Goal: Transaction & Acquisition: Download file/media

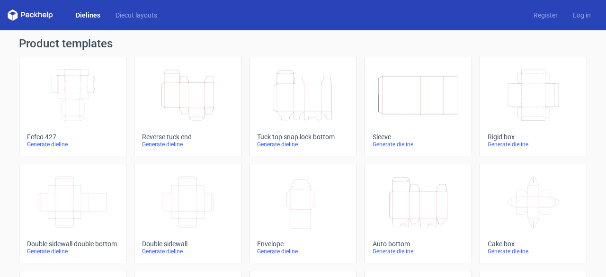
click at [385, 251] on div "Generate dieline" at bounding box center [418, 252] width 91 height 8
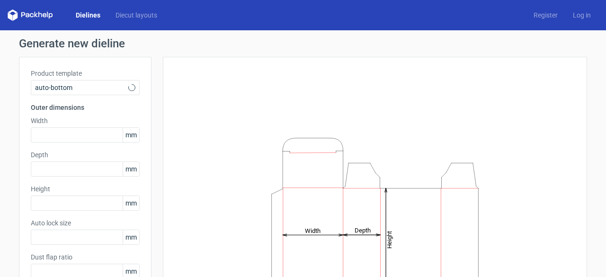
type input "1"
type input "0.8"
type input "10"
type input "12"
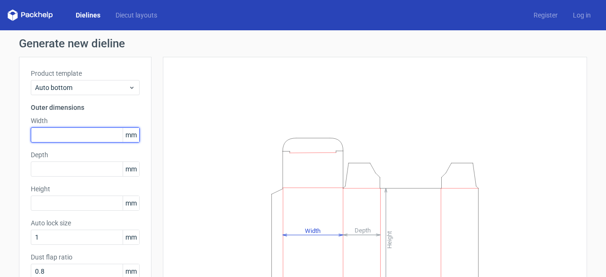
click at [79, 131] on input "text" at bounding box center [85, 134] width 109 height 15
type input "53"
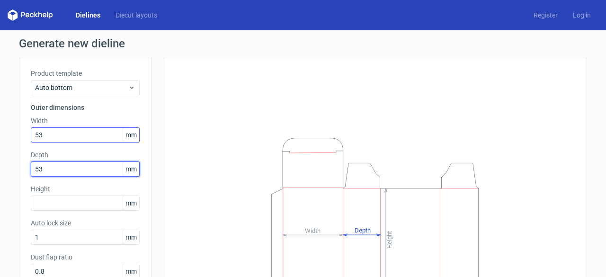
type input "53"
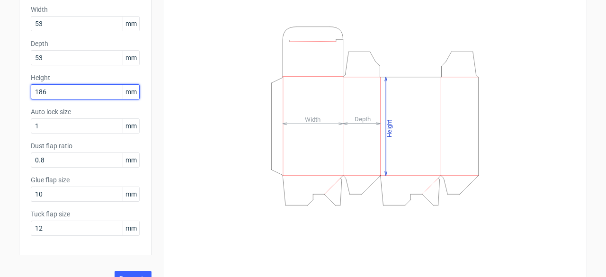
scroll to position [127, 0]
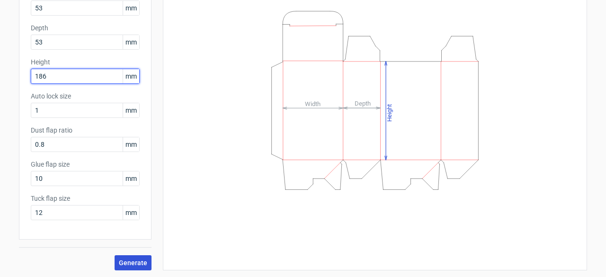
type input "186"
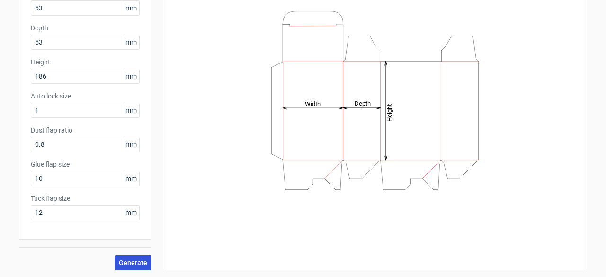
click at [126, 257] on button "Generate" at bounding box center [133, 262] width 37 height 15
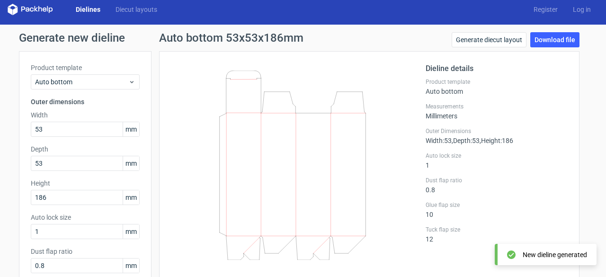
scroll to position [5, 0]
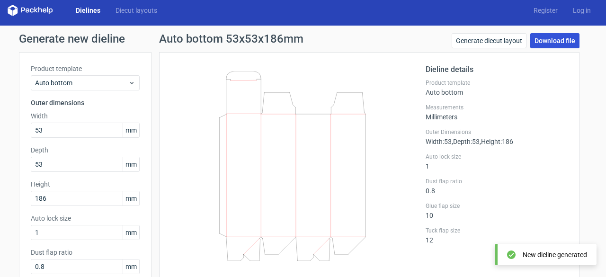
click at [538, 38] on link "Download file" at bounding box center [554, 40] width 49 height 15
